Goal: Navigation & Orientation: Find specific page/section

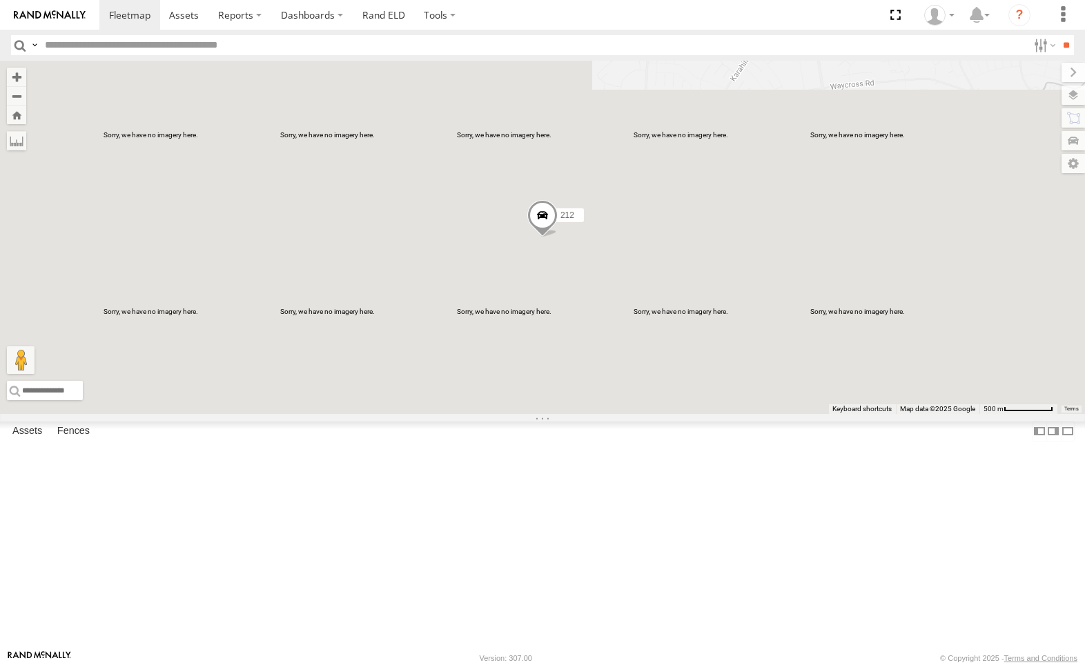
click at [0, 0] on div "All Assets" at bounding box center [0, 0] width 0 height 0
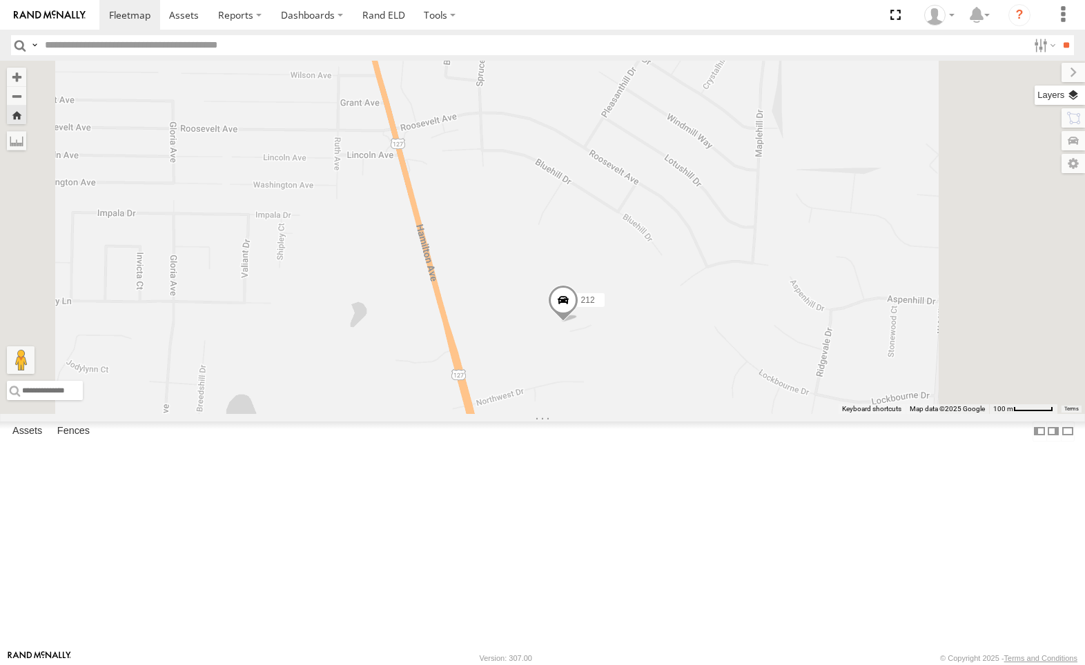
click at [1074, 95] on label at bounding box center [1059, 95] width 50 height 19
click at [0, 0] on label at bounding box center [0, 0] width 0 height 0
drag, startPoint x: 934, startPoint y: 143, endPoint x: 928, endPoint y: 98, distance: 45.3
click at [0, 0] on span "Traffic" at bounding box center [0, 0] width 0 height 0
click at [0, 0] on label at bounding box center [0, 0] width 0 height 0
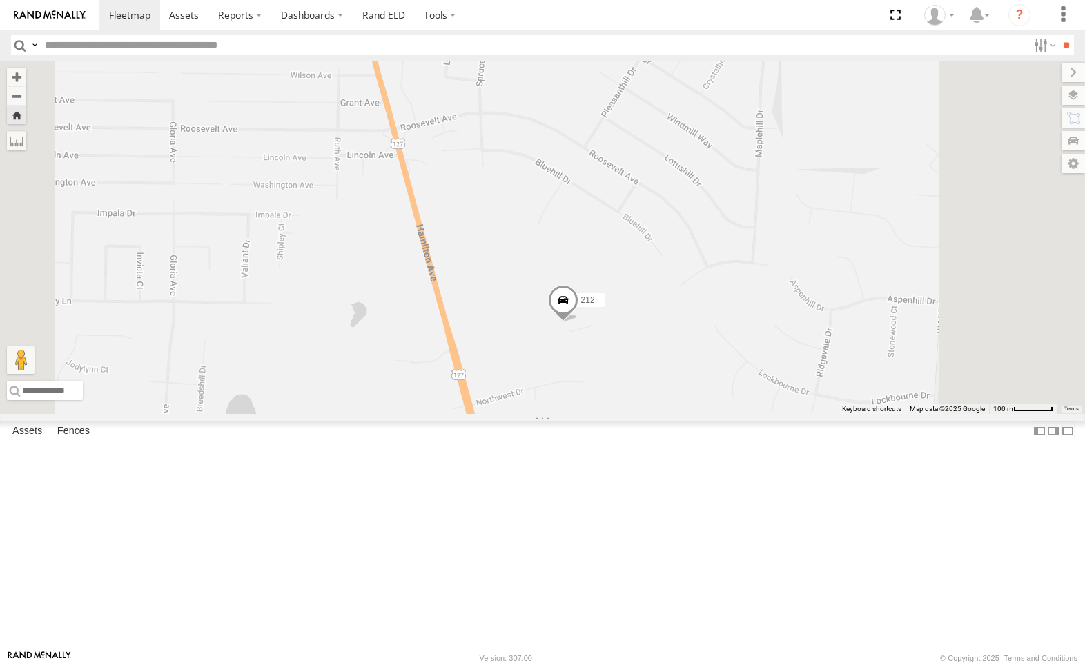
click at [0, 0] on span "Satellite + Roadmap" at bounding box center [0, 0] width 0 height 0
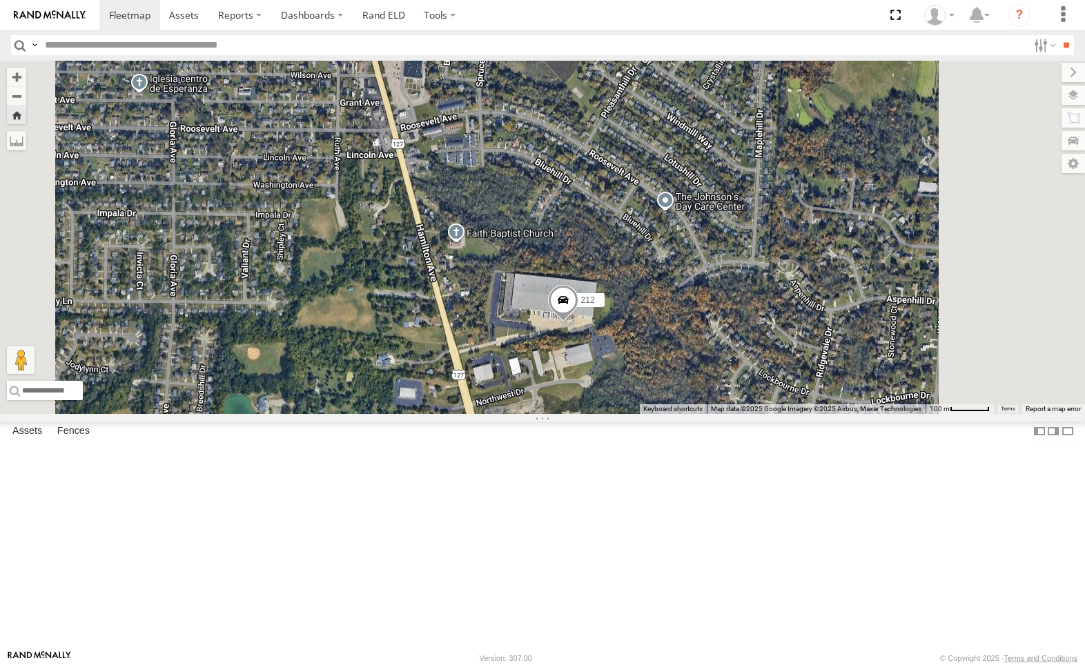
click at [0, 0] on span "Traffic" at bounding box center [0, 0] width 0 height 0
click at [0, 0] on div "212 All Assets" at bounding box center [0, 0] width 0 height 0
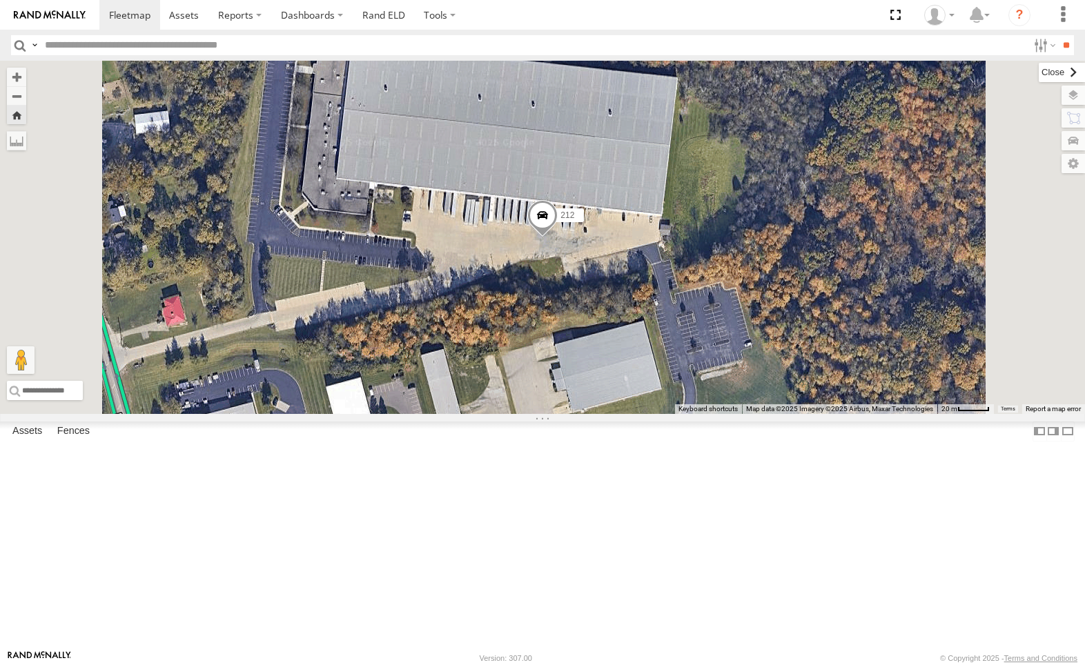
click at [1038, 69] on label at bounding box center [1061, 72] width 46 height 19
click at [1072, 99] on label at bounding box center [1059, 95] width 50 height 19
click at [1061, 47] on input "**" at bounding box center [1066, 45] width 16 height 20
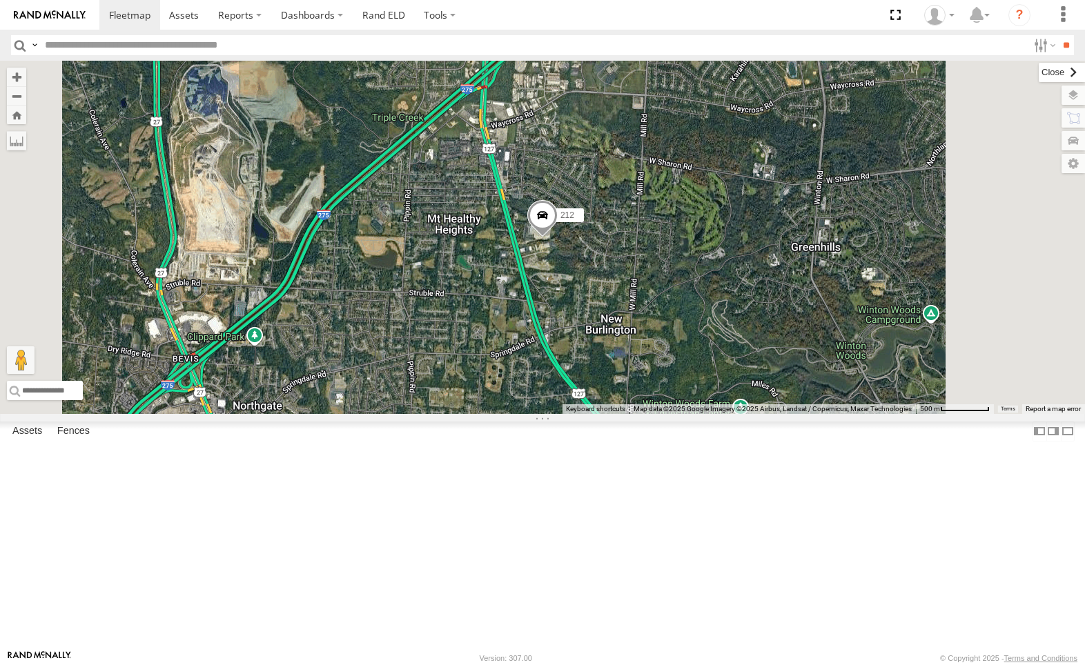
click at [1038, 71] on label at bounding box center [1061, 72] width 46 height 19
